Goal: Information Seeking & Learning: Learn about a topic

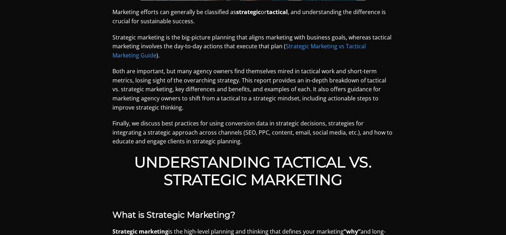
scroll to position [367, 0]
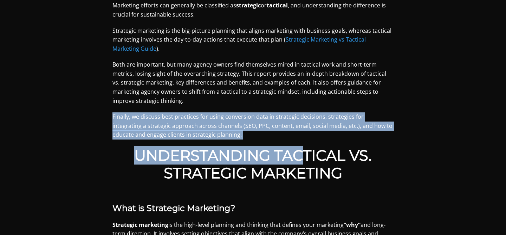
drag, startPoint x: 269, startPoint y: 109, endPoint x: 303, endPoint y: 150, distance: 53.2
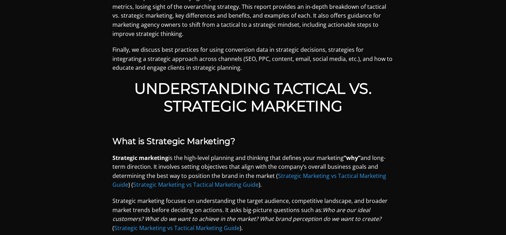
scroll to position [569, 0]
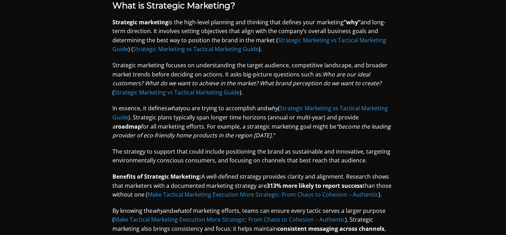
drag, startPoint x: 303, startPoint y: 190, endPoint x: 260, endPoint y: 106, distance: 94.4
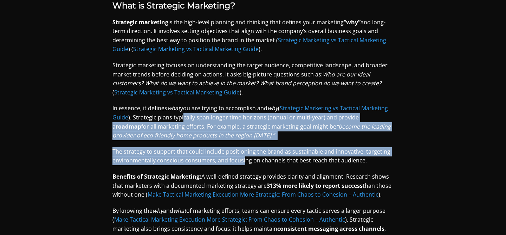
drag, startPoint x: 182, startPoint y: 115, endPoint x: 243, endPoint y: 160, distance: 75.5
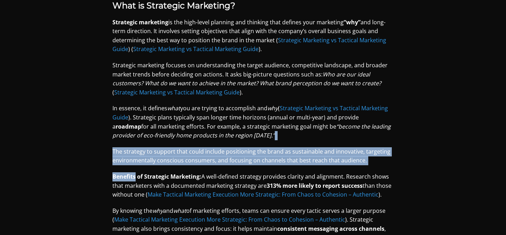
drag, startPoint x: 260, startPoint y: 169, endPoint x: 242, endPoint y: 137, distance: 36.8
click at [235, 159] on span "The strategy to support that could include positioning the brand as sustainable…" at bounding box center [252, 155] width 278 height 17
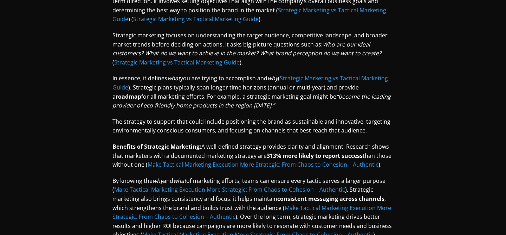
scroll to position [611, 0]
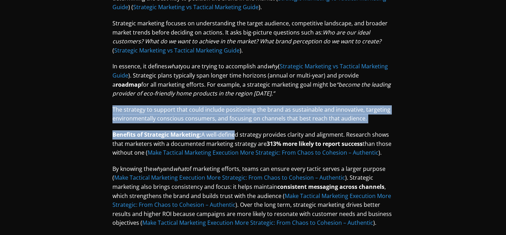
drag, startPoint x: 193, startPoint y: 100, endPoint x: 232, endPoint y: 135, distance: 53.0
click at [254, 135] on span "A well-defined strategy provides clarity and alignment. Research shows that mar…" at bounding box center [251, 138] width 277 height 17
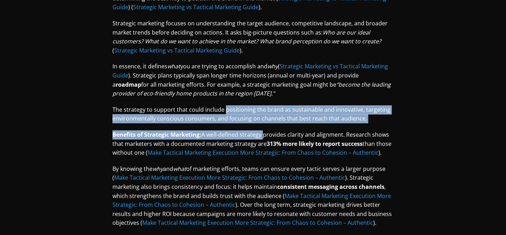
drag, startPoint x: 254, startPoint y: 135, endPoint x: 242, endPoint y: 107, distance: 30.6
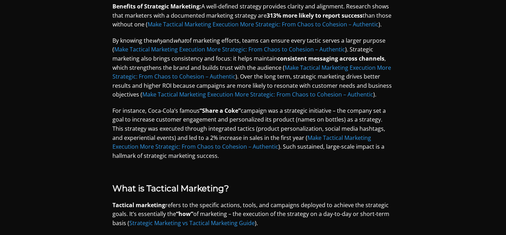
scroll to position [743, 0]
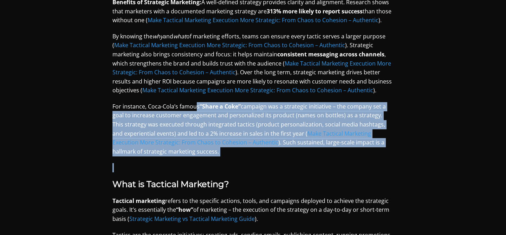
drag, startPoint x: 204, startPoint y: 172, endPoint x: 196, endPoint y: 104, distance: 68.4
click at [194, 179] on b "What is Tactical Marketing?" at bounding box center [171, 184] width 117 height 10
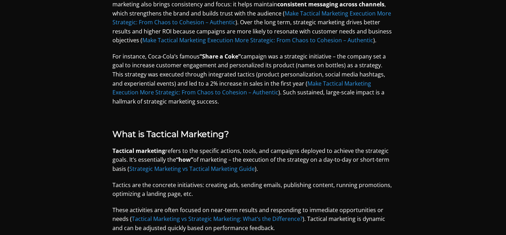
scroll to position [862, 0]
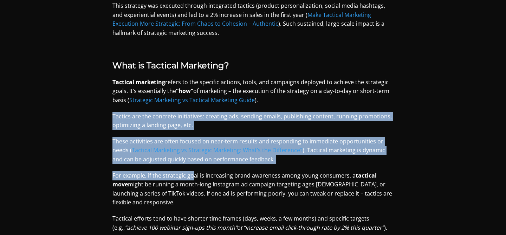
drag, startPoint x: 194, startPoint y: 179, endPoint x: 178, endPoint y: 107, distance: 73.6
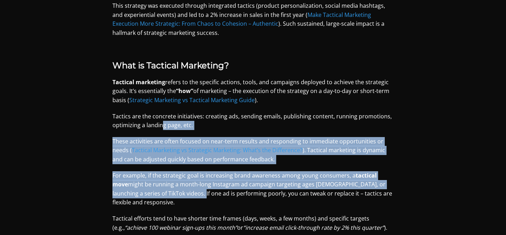
drag, startPoint x: 178, startPoint y: 196, endPoint x: 164, endPoint y: 126, distance: 71.8
click at [140, 126] on span "Tactics are the concrete initiatives: creating ads, sending emails, publishing …" at bounding box center [253, 120] width 280 height 17
